Goal: Navigation & Orientation: Find specific page/section

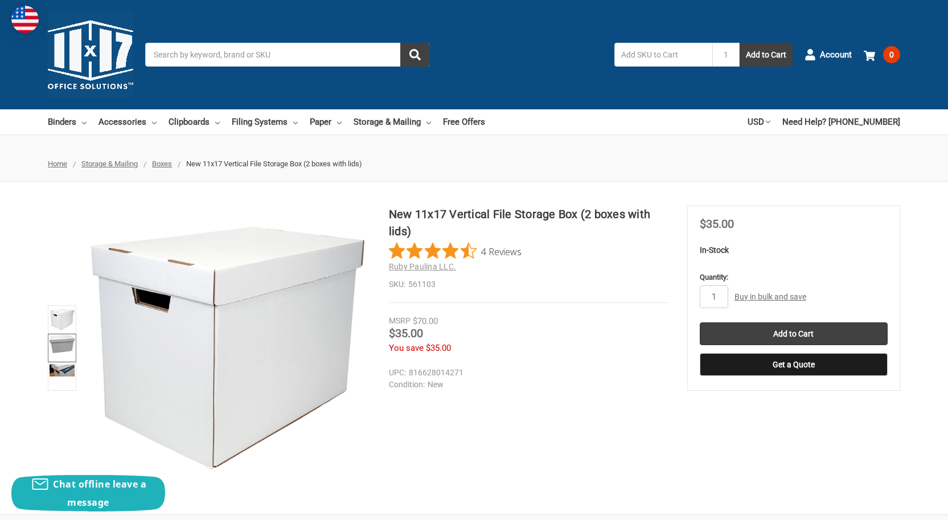
click at [60, 348] on img at bounding box center [62, 344] width 25 height 18
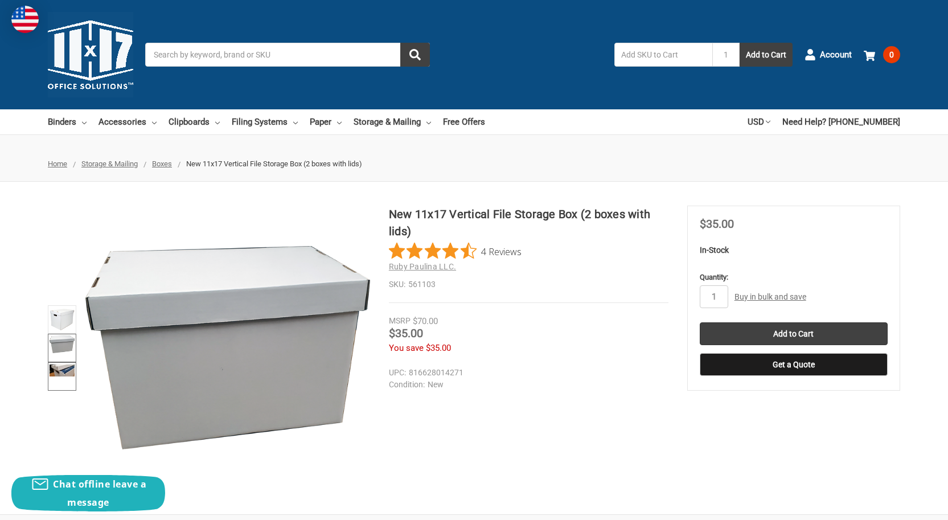
click at [58, 376] on link at bounding box center [62, 376] width 28 height 28
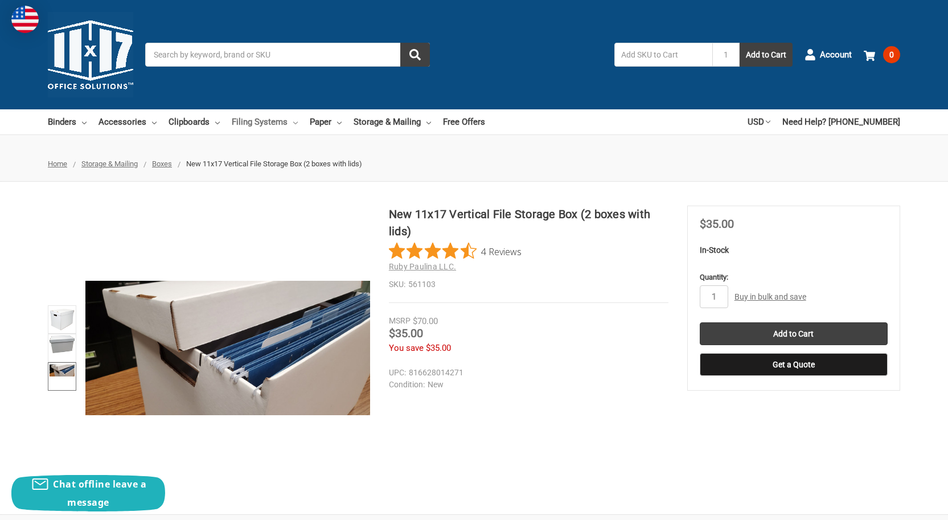
click at [267, 118] on link "Filing Systems" at bounding box center [265, 121] width 66 height 25
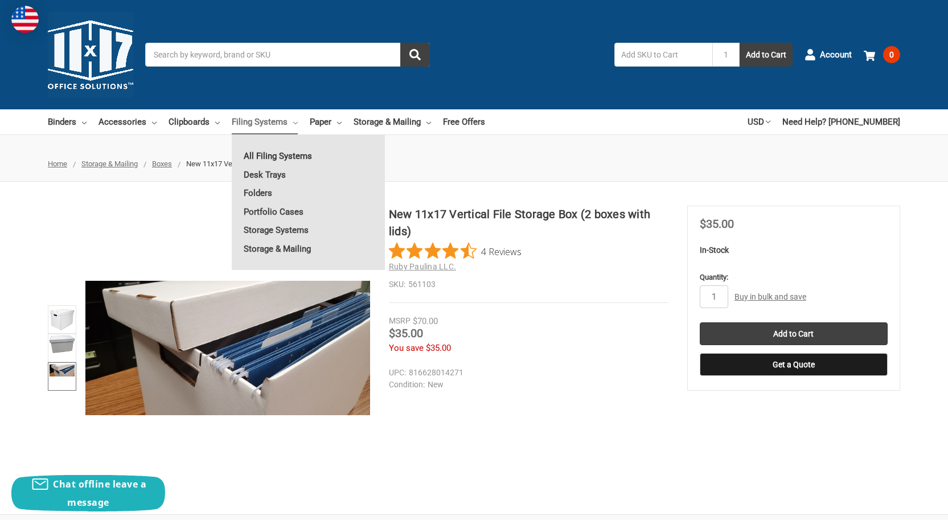
click at [278, 155] on link "All Filing Systems" at bounding box center [308, 156] width 153 height 18
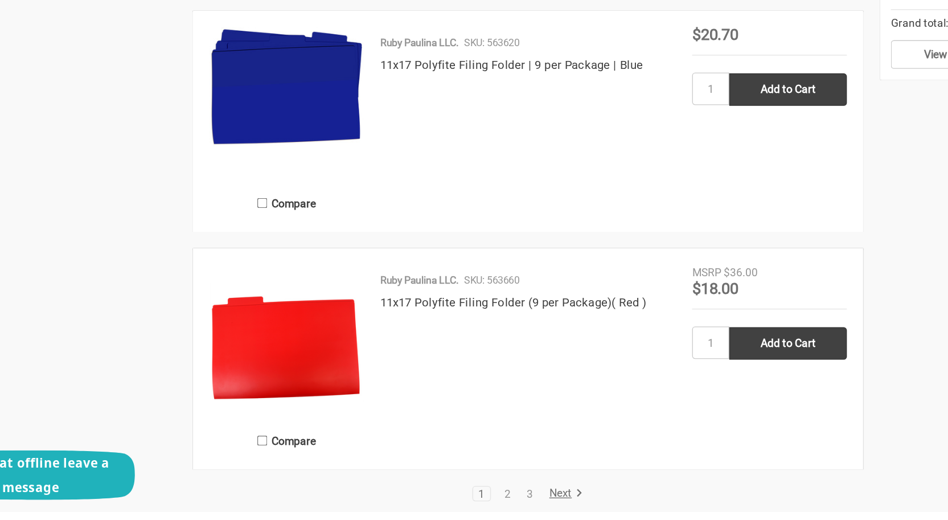
scroll to position [2393, 0]
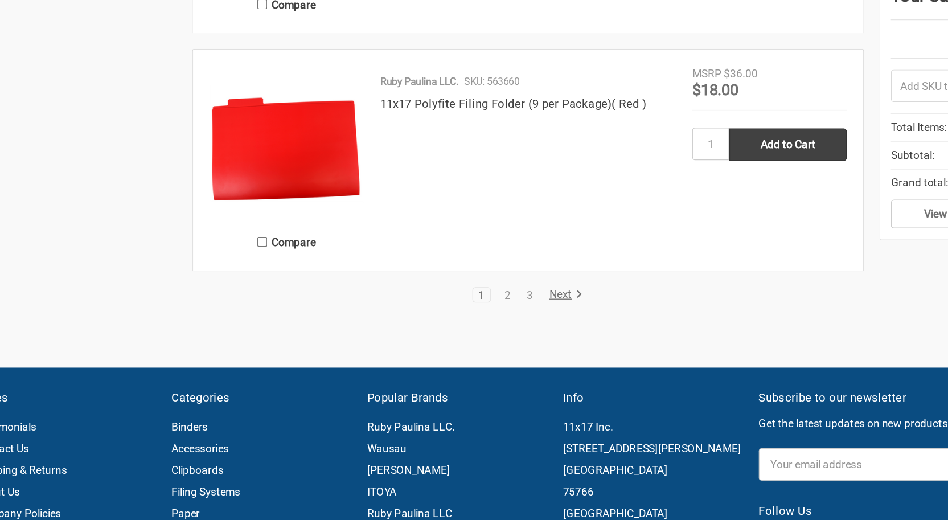
click at [434, 239] on li "2" at bounding box center [440, 242] width 14 height 11
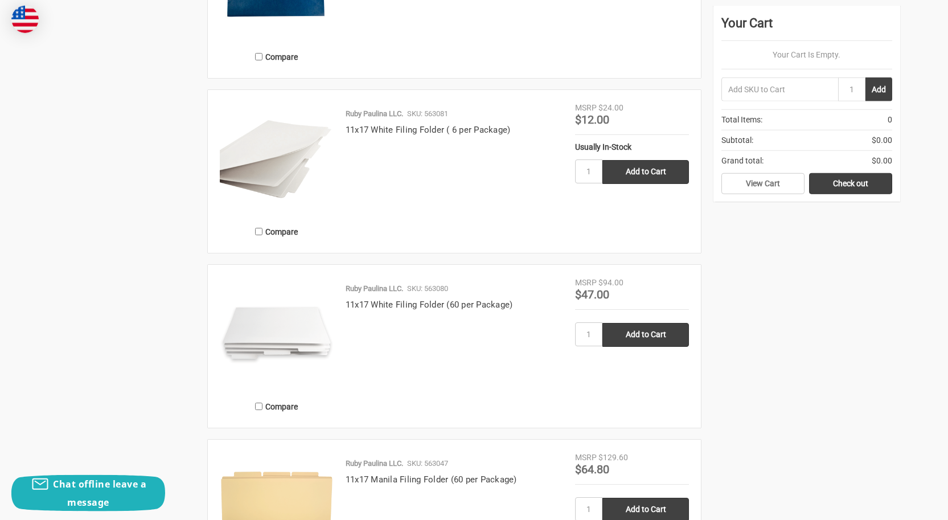
scroll to position [2227, 0]
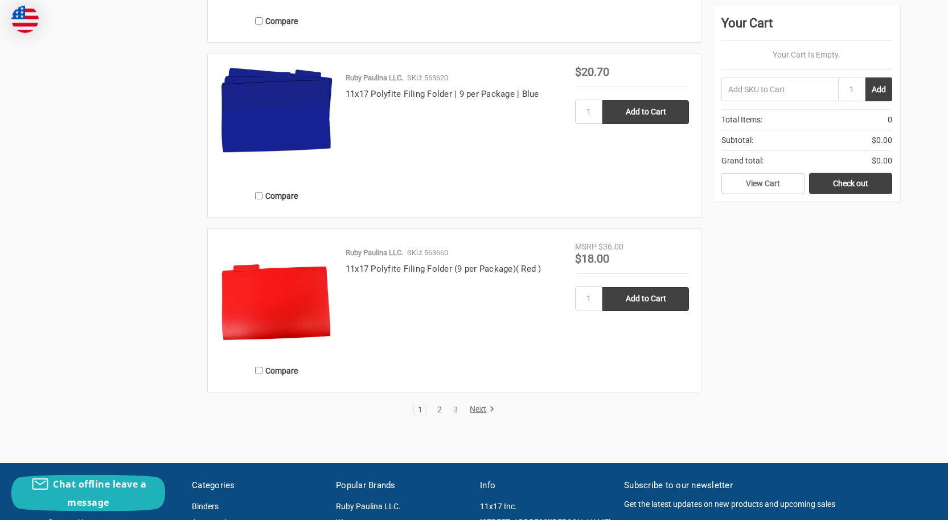
click at [439, 411] on link "2" at bounding box center [439, 409] width 13 height 8
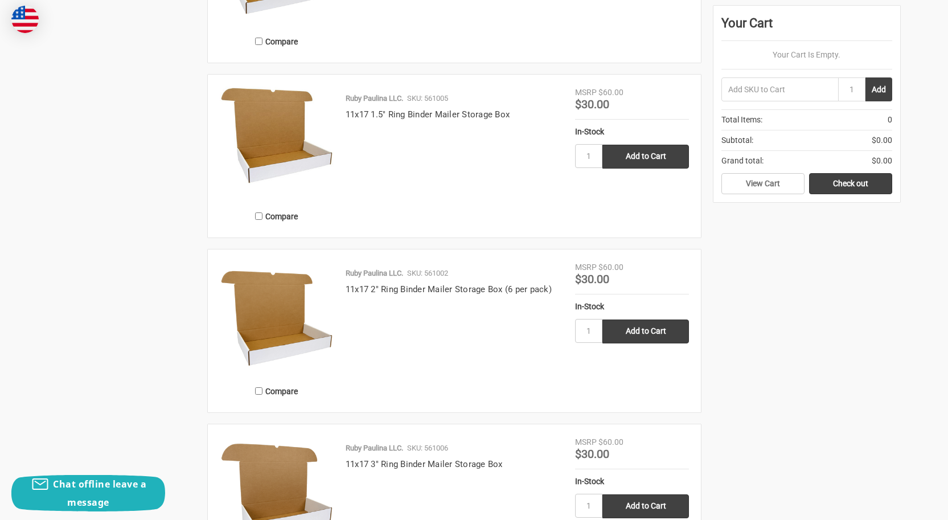
scroll to position [2399, 0]
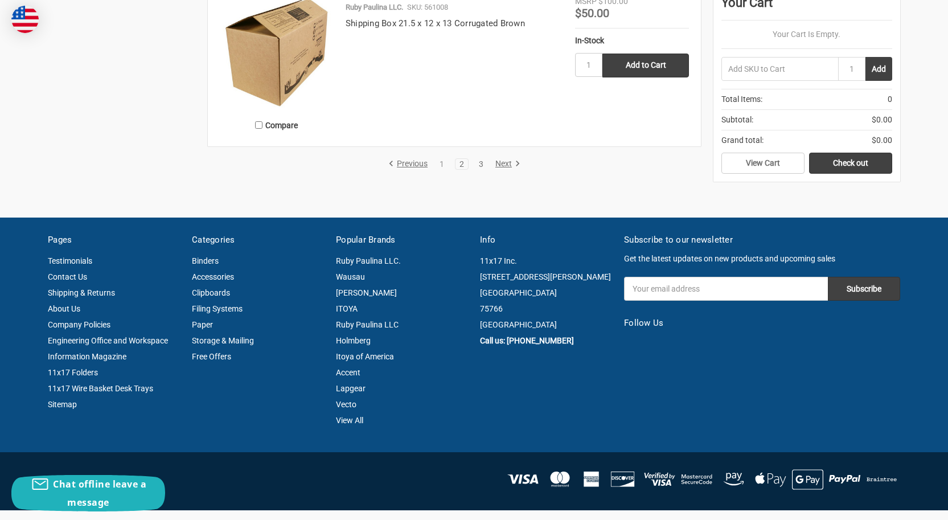
click at [481, 166] on link "3" at bounding box center [481, 164] width 13 height 8
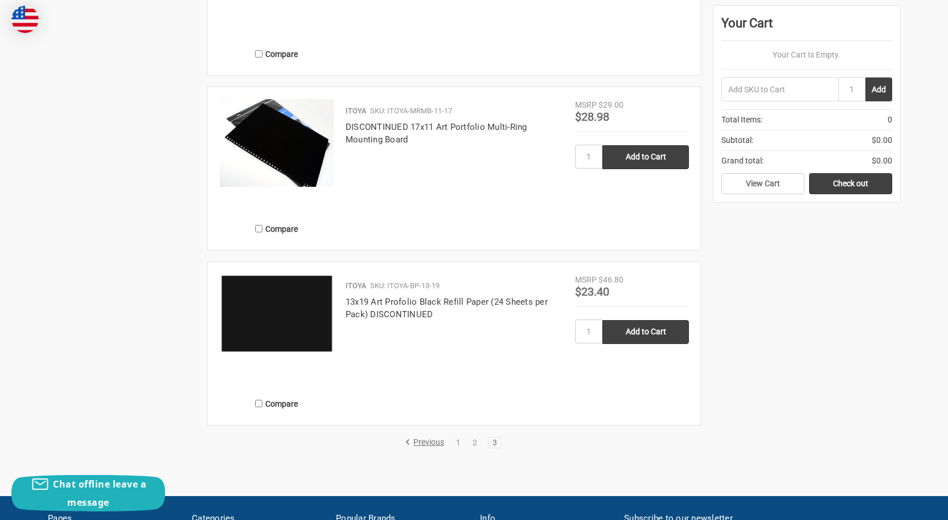
scroll to position [1401, 0]
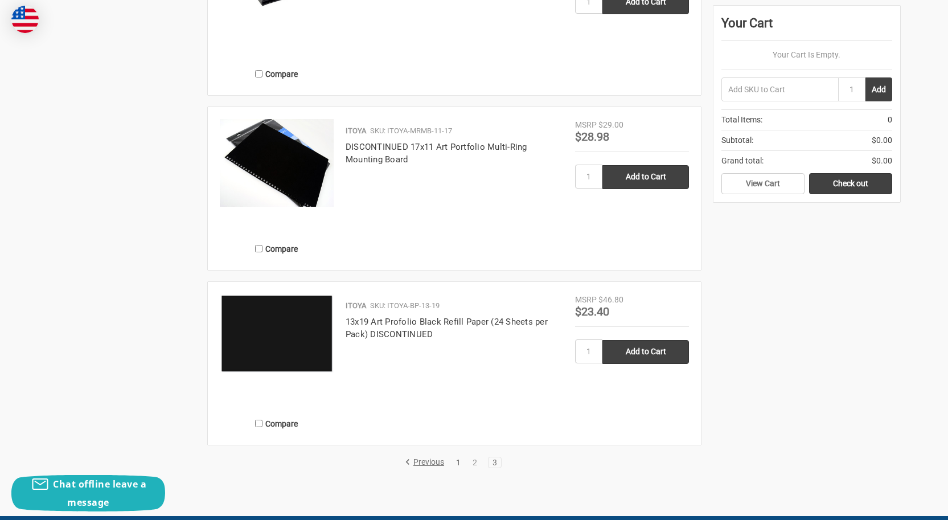
click at [462, 461] on link "1" at bounding box center [458, 462] width 13 height 8
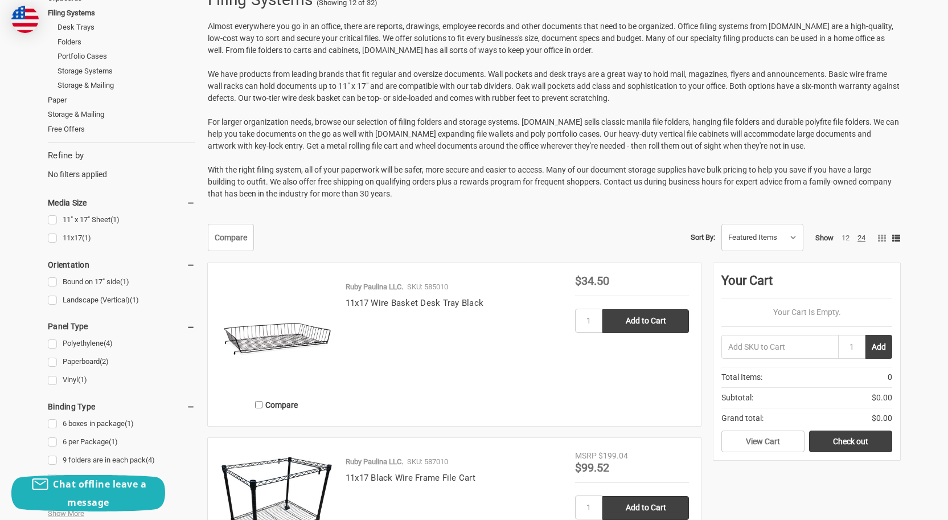
scroll to position [555, 0]
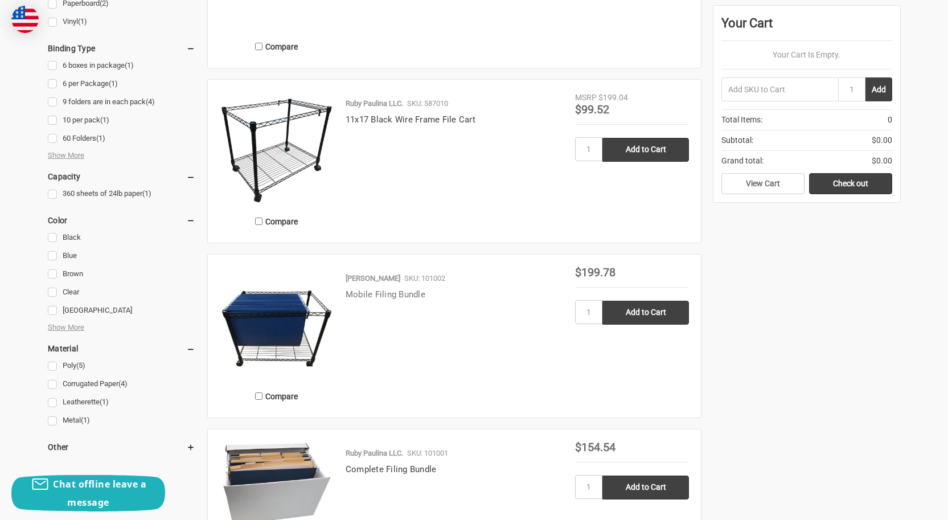
click at [389, 298] on link "Mobile Filing Bundle" at bounding box center [386, 294] width 80 height 10
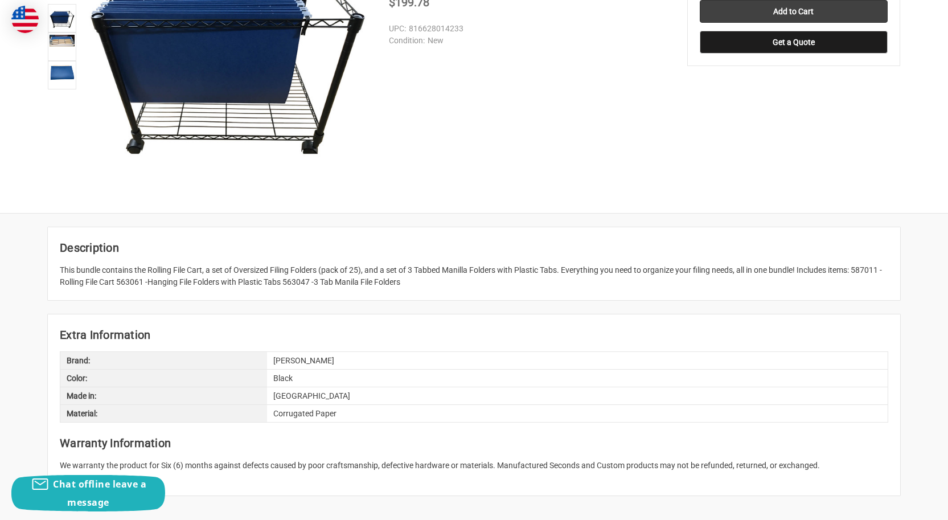
scroll to position [155, 0]
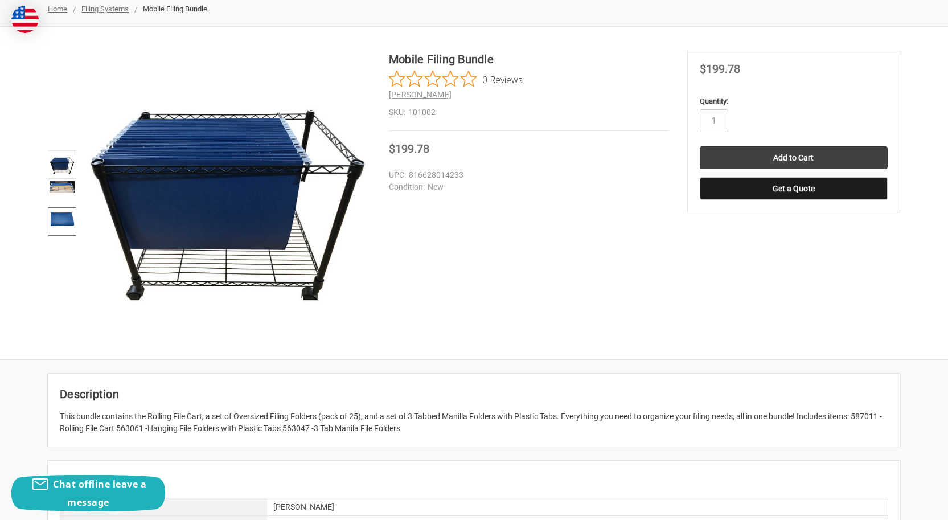
click at [59, 216] on img at bounding box center [62, 218] width 25 height 18
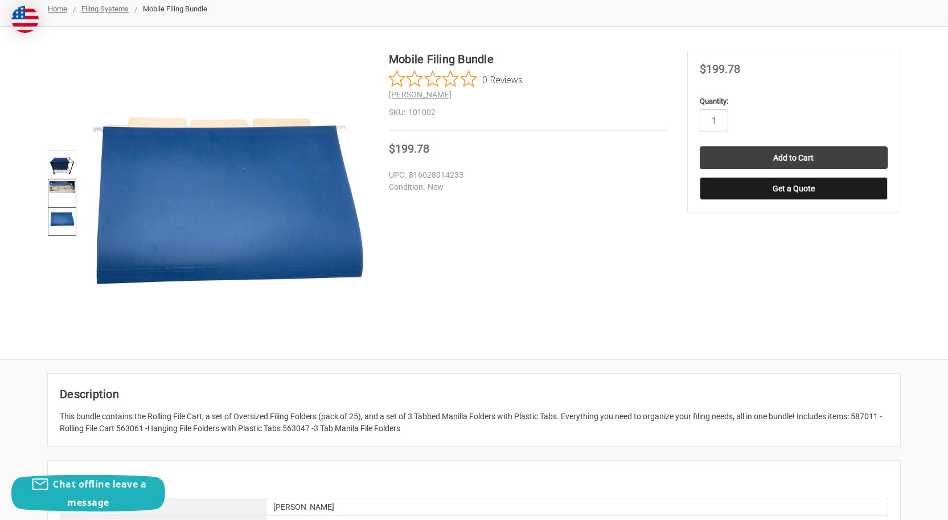
click at [59, 190] on img at bounding box center [62, 187] width 25 height 12
